Goal: Navigation & Orientation: Find specific page/section

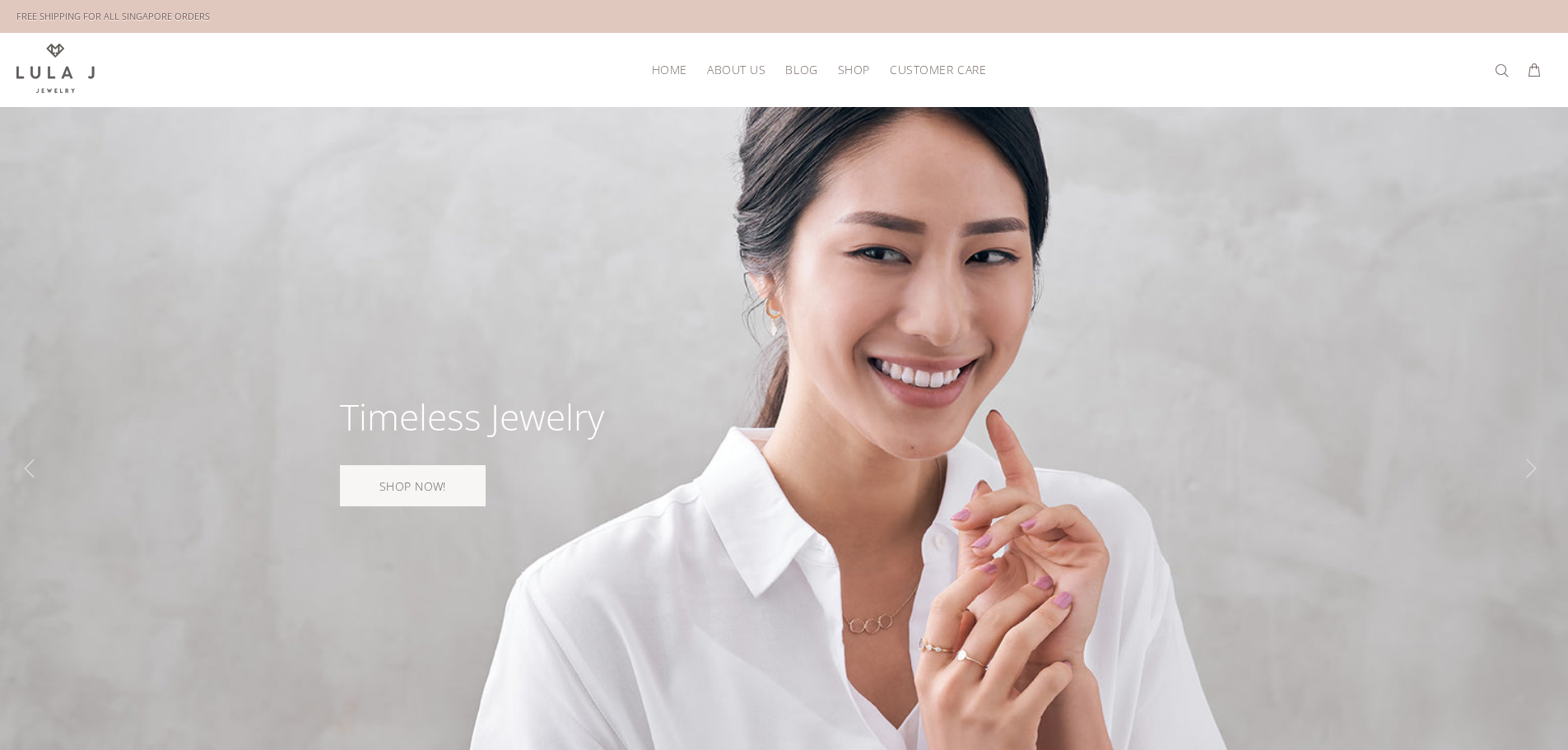
click at [734, 64] on span "About Us" at bounding box center [735, 70] width 58 height 13
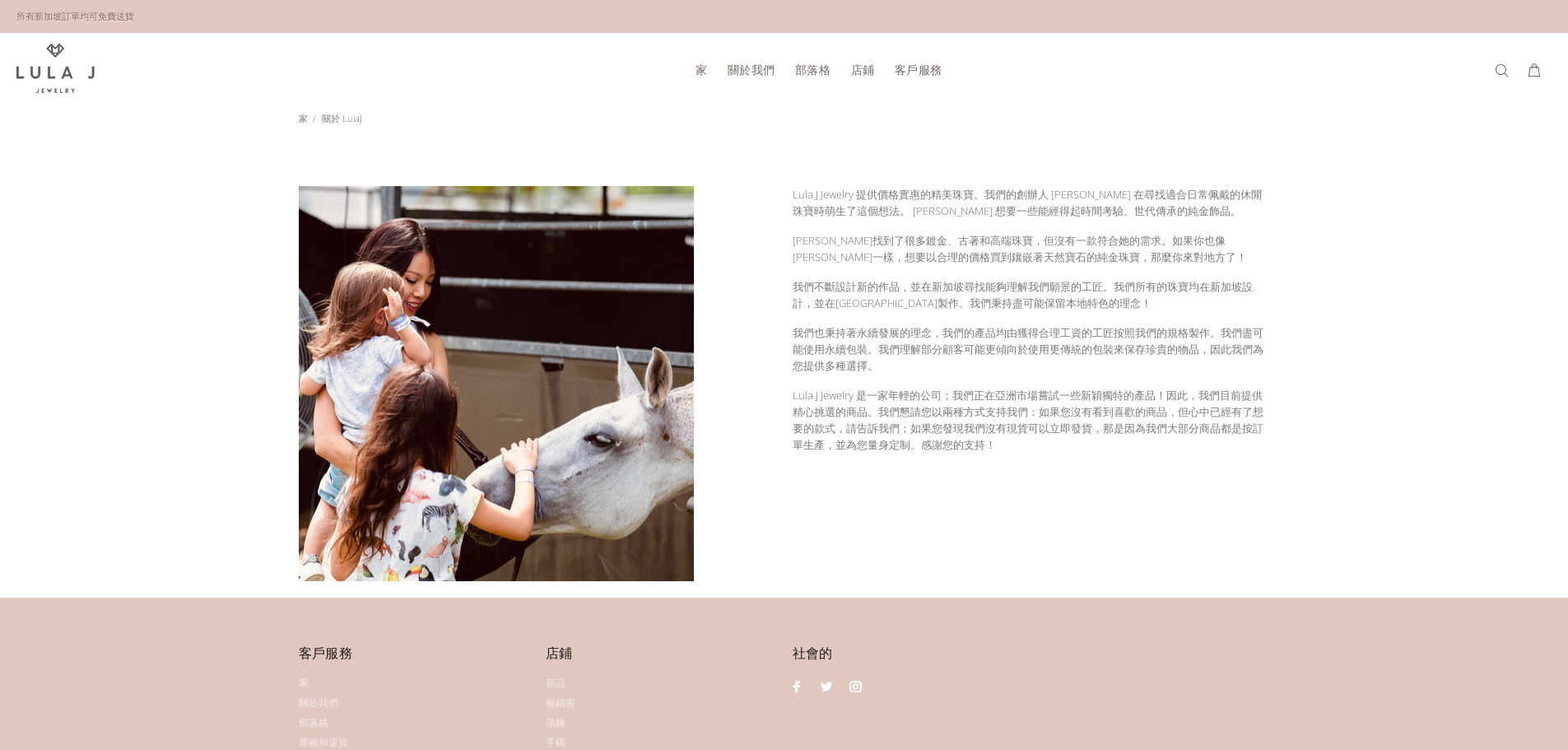
click at [706, 71] on font "家" at bounding box center [702, 69] width 13 height 15
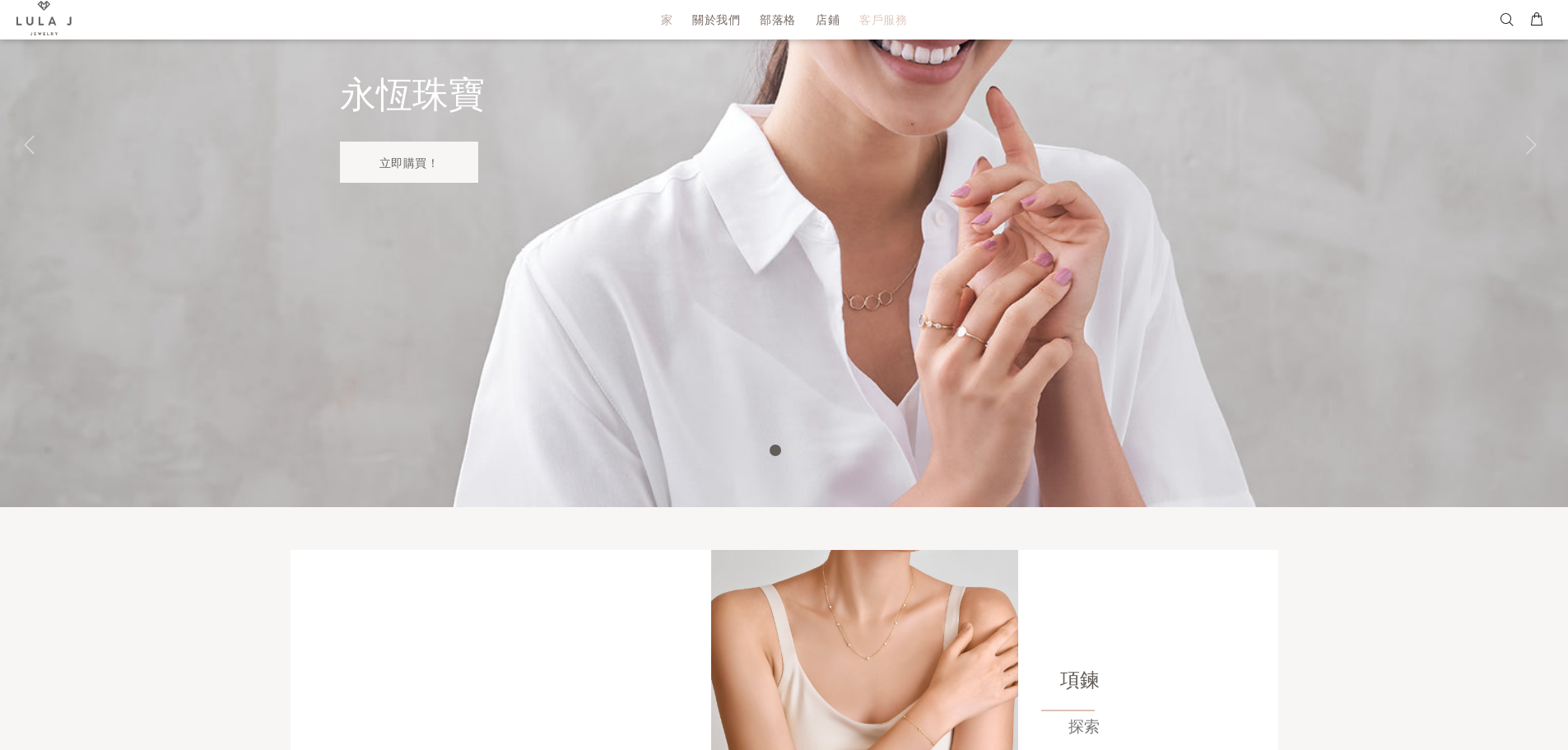
scroll to position [247, 0]
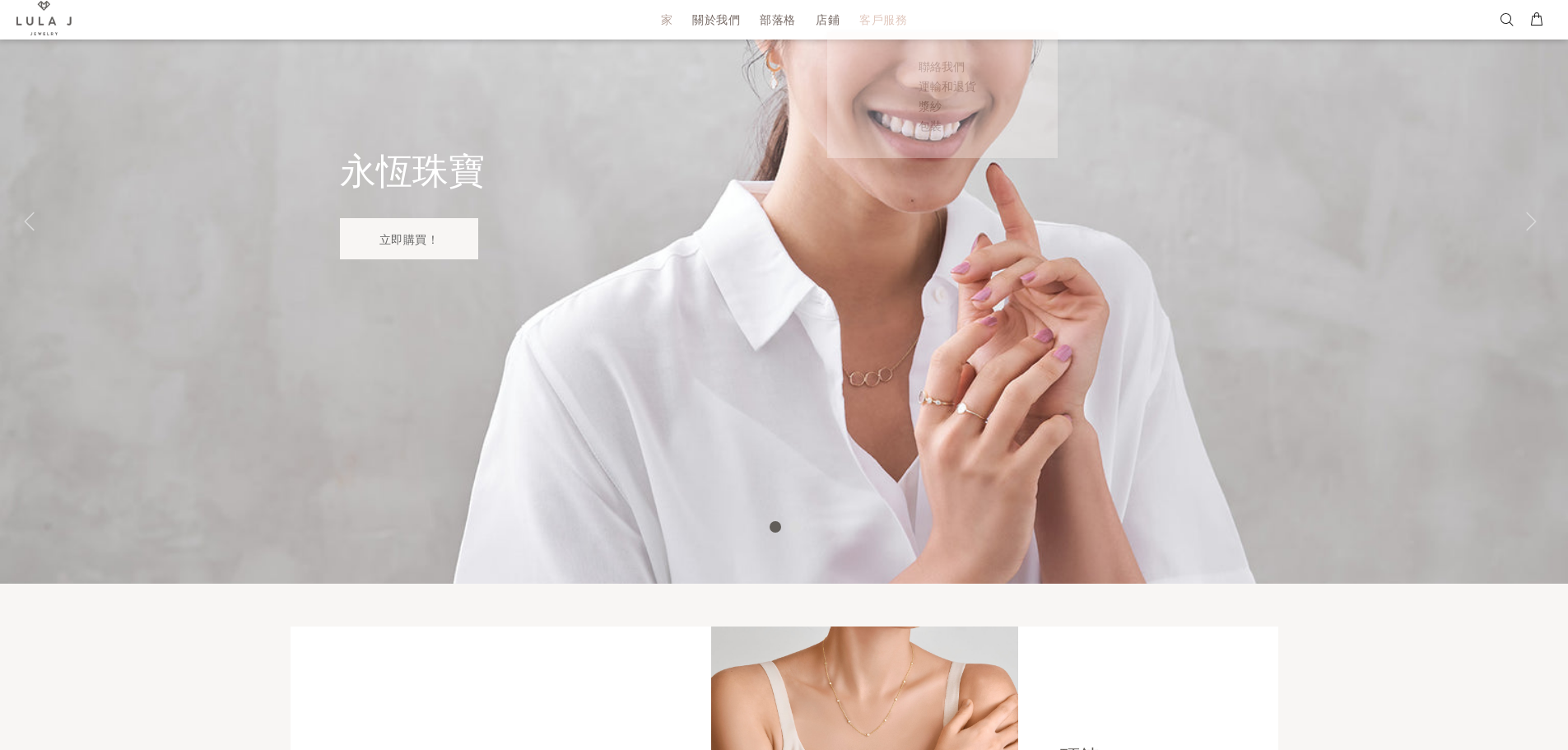
click at [873, 19] on font "客戶服務" at bounding box center [882, 19] width 48 height 15
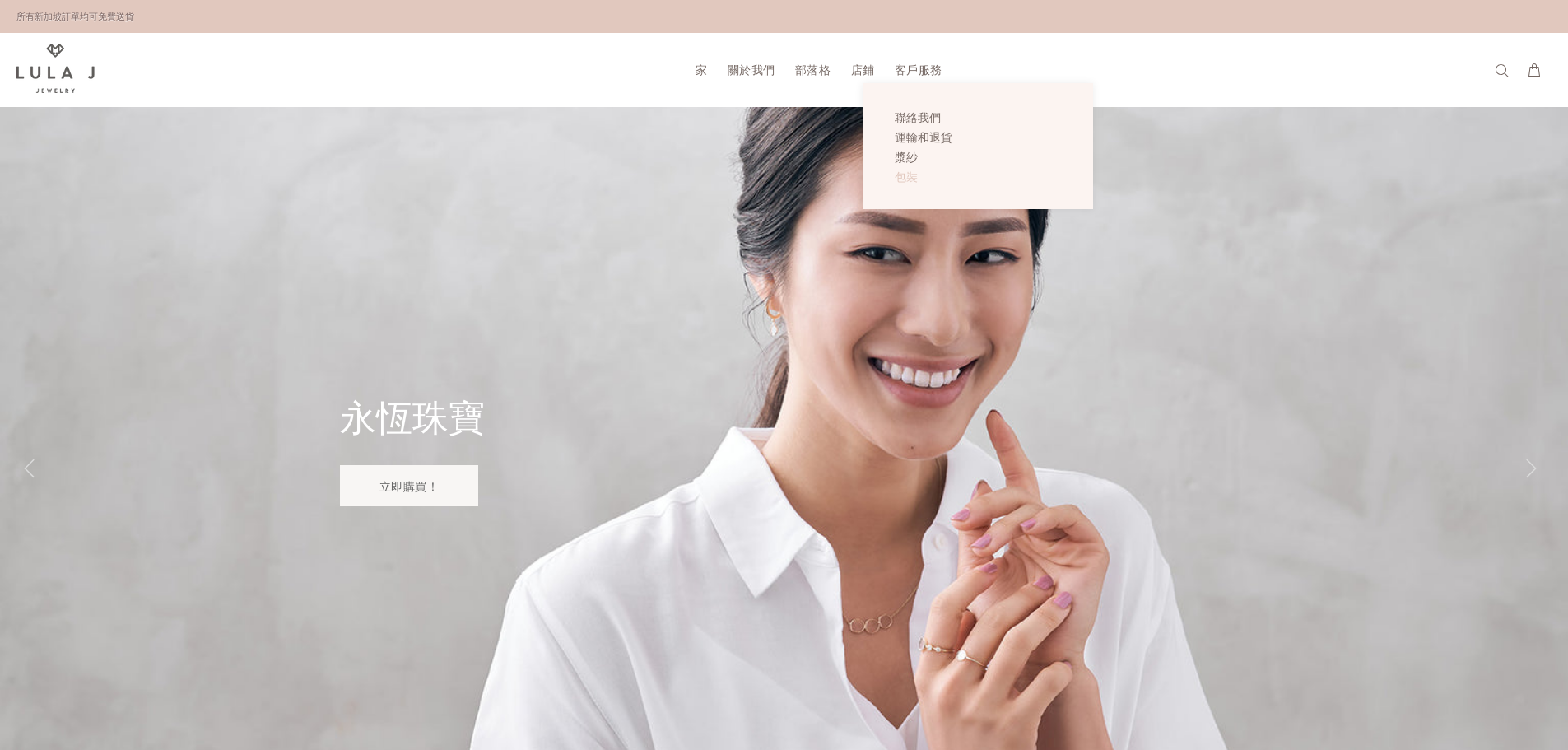
click at [911, 180] on font "包裝" at bounding box center [905, 176] width 23 height 15
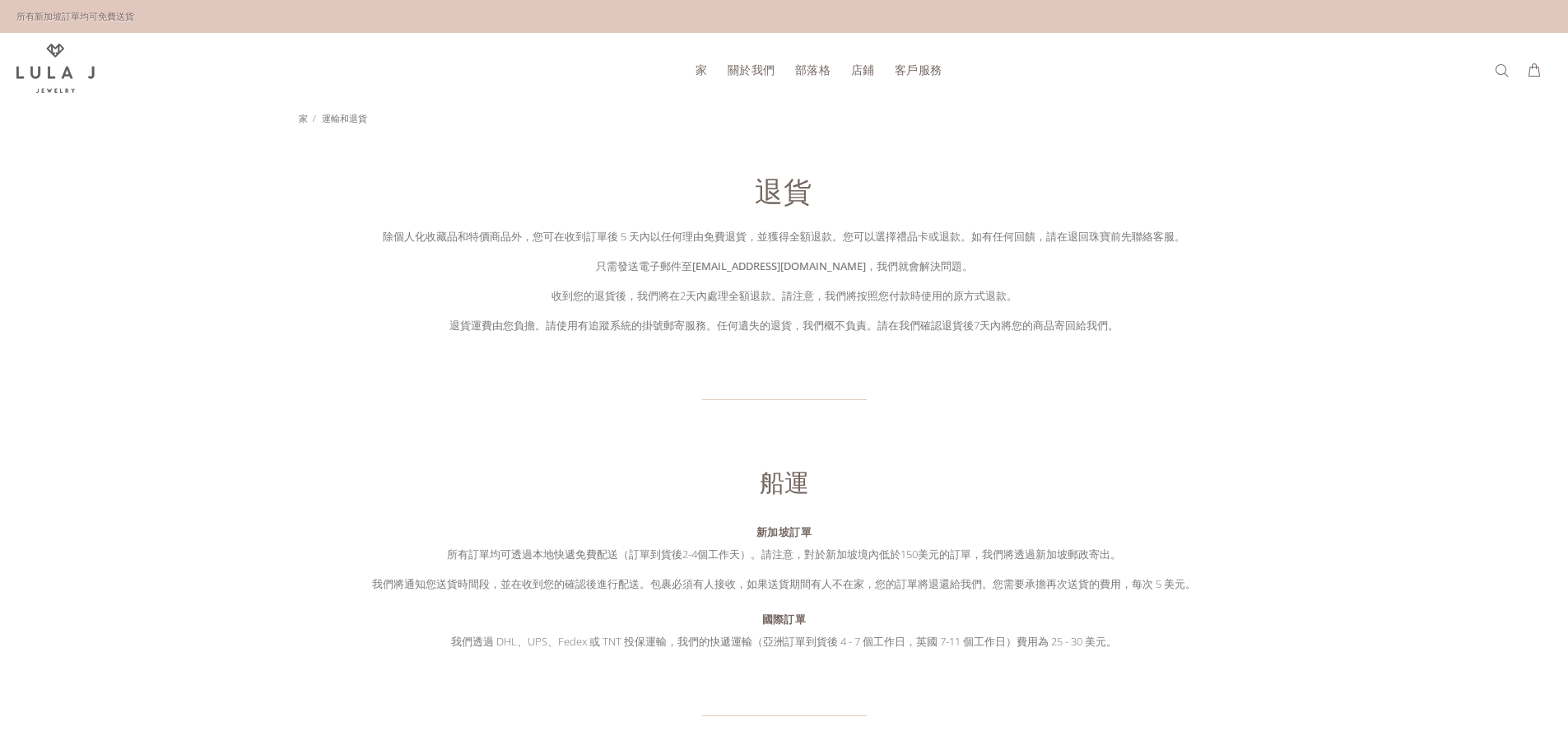
click at [823, 70] on font "部落格" at bounding box center [813, 69] width 36 height 15
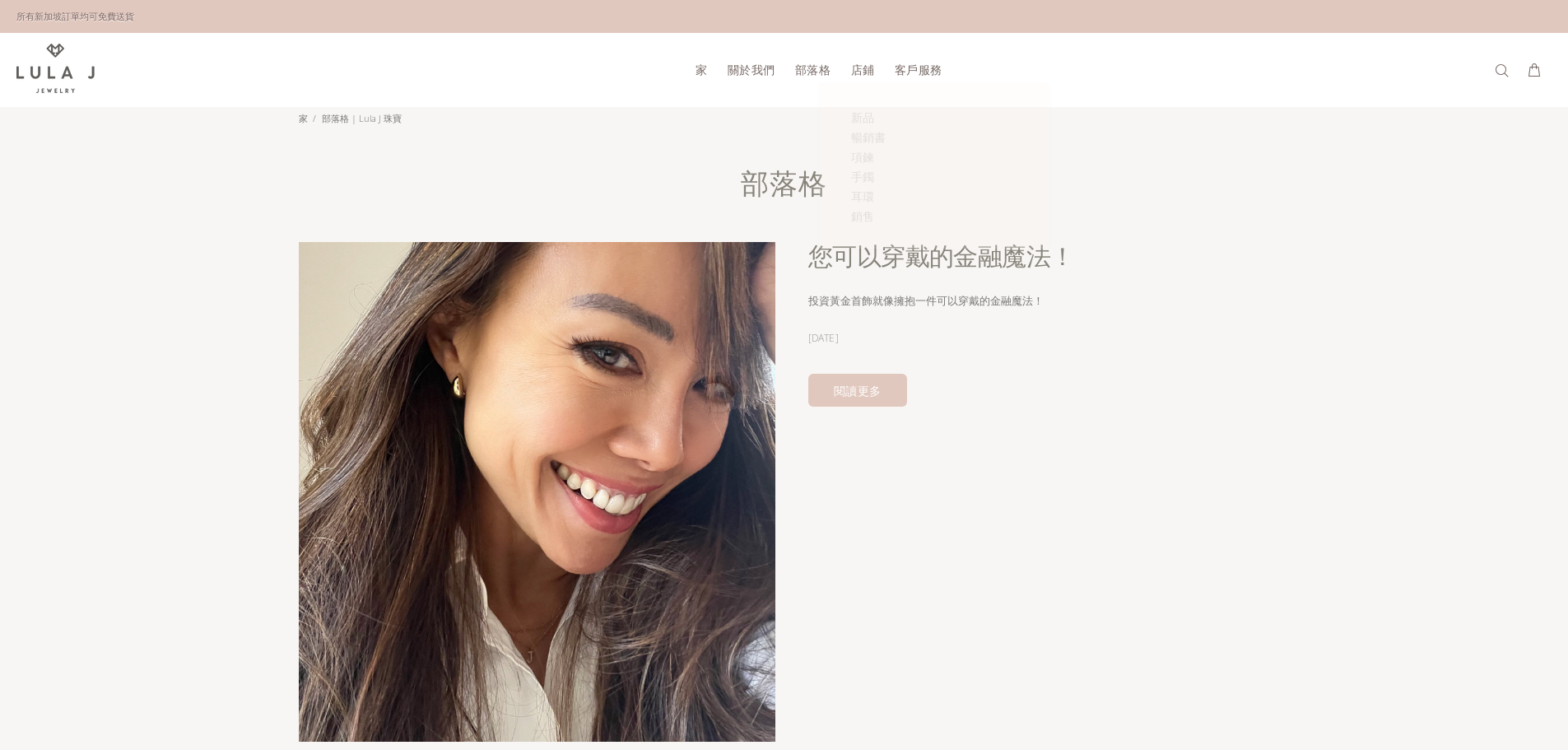
click at [863, 70] on font "店鋪" at bounding box center [862, 69] width 24 height 15
click at [868, 72] on font "店鋪" at bounding box center [862, 69] width 24 height 15
click at [873, 158] on font "項鍊" at bounding box center [862, 156] width 23 height 15
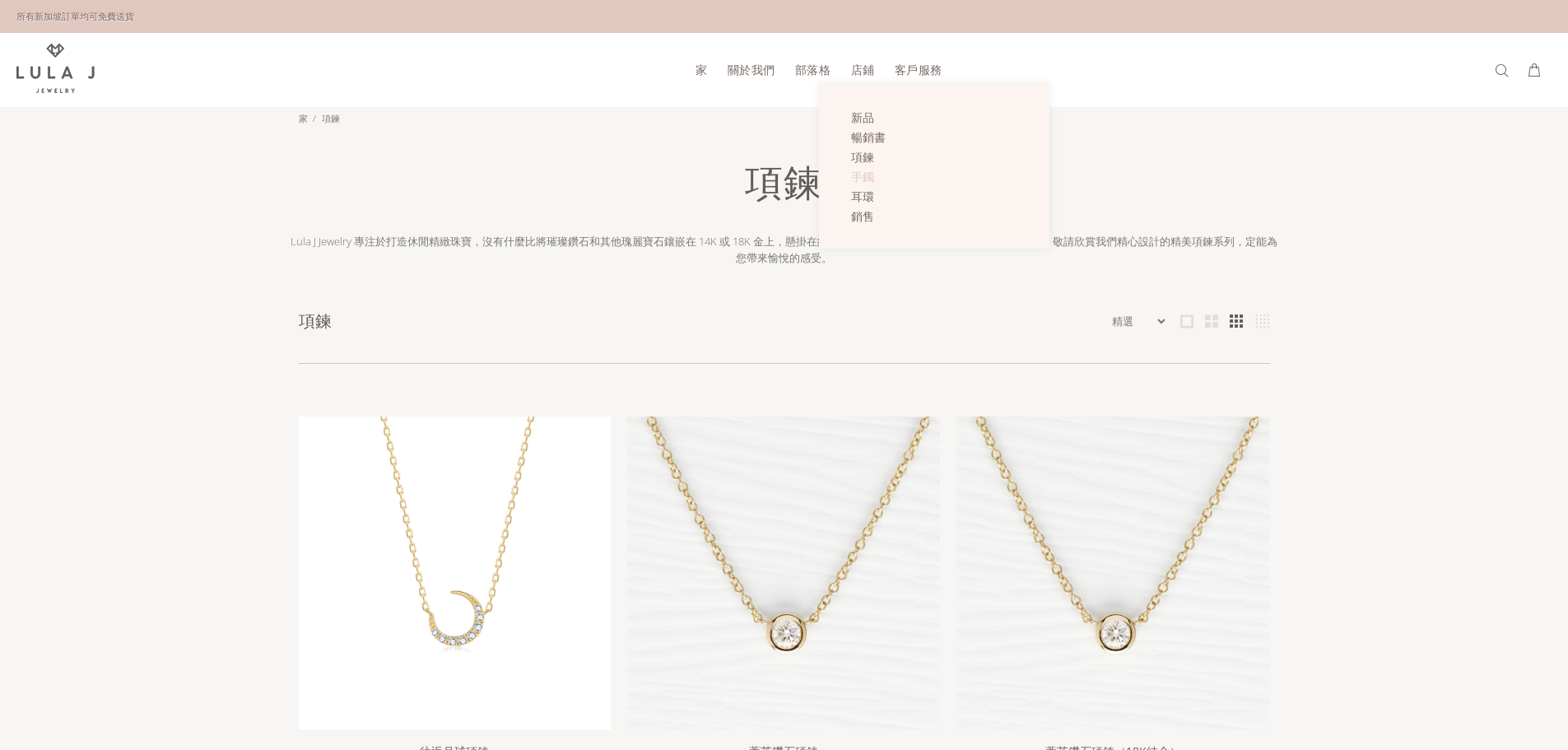
click at [873, 178] on font "手鐲" at bounding box center [862, 176] width 23 height 15
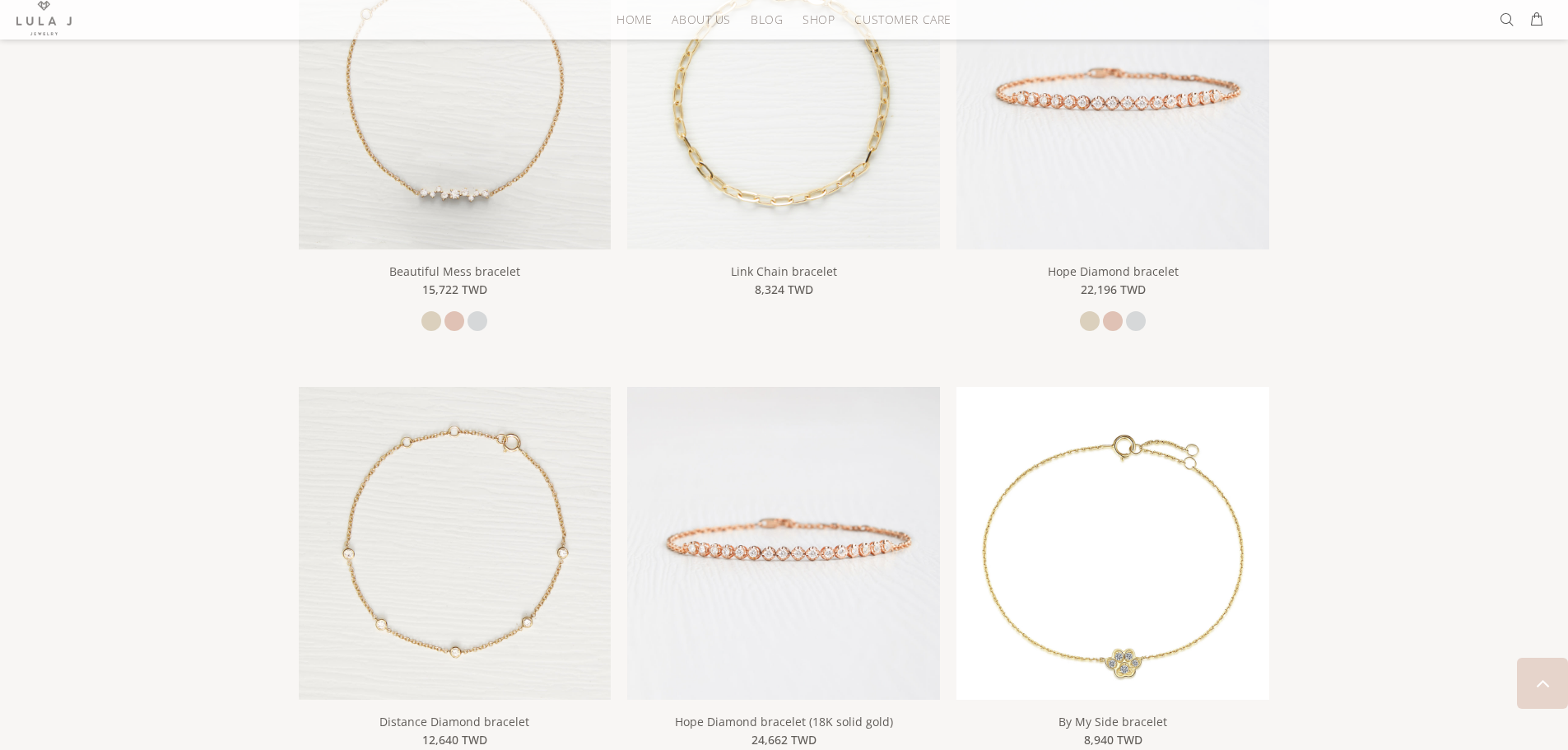
scroll to position [493, 0]
